Goal: Task Accomplishment & Management: Complete application form

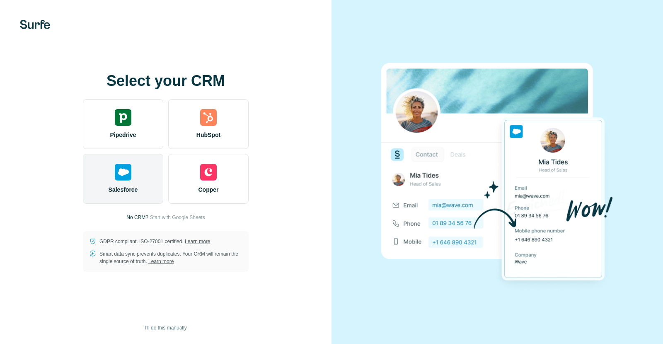
click at [128, 172] on img at bounding box center [123, 172] width 17 height 17
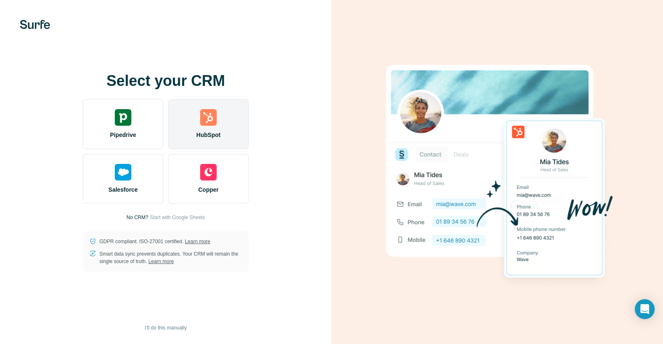
click at [210, 123] on img at bounding box center [208, 117] width 17 height 17
click at [191, 111] on div "HubSpot" at bounding box center [208, 124] width 80 height 50
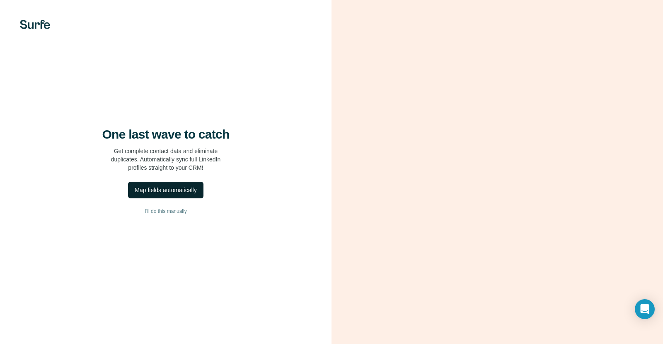
click at [165, 194] on div "Map fields automatically" at bounding box center [166, 190] width 62 height 8
